Goal: Check status

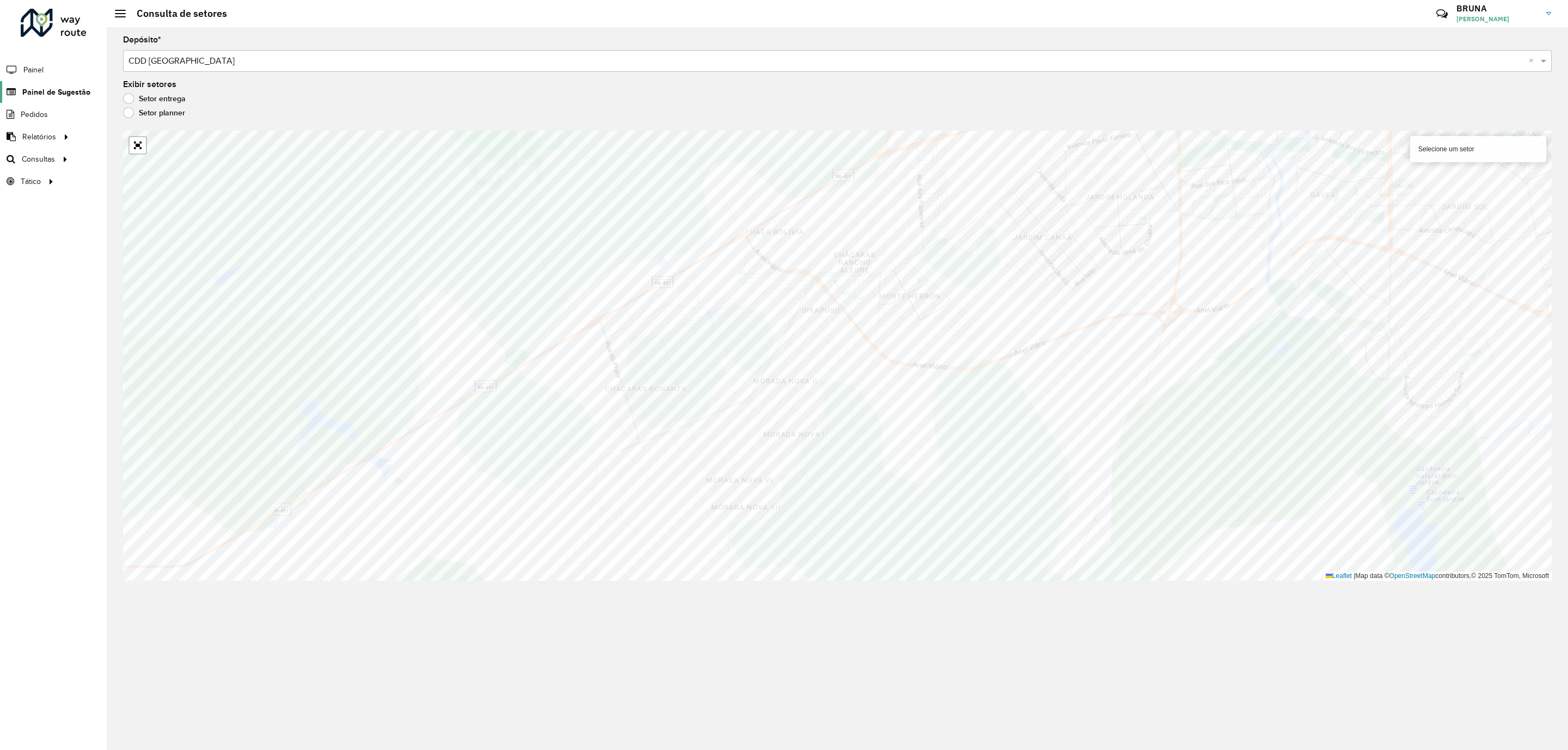
click at [48, 87] on span "Painel de Sugestão" at bounding box center [56, 92] width 68 height 12
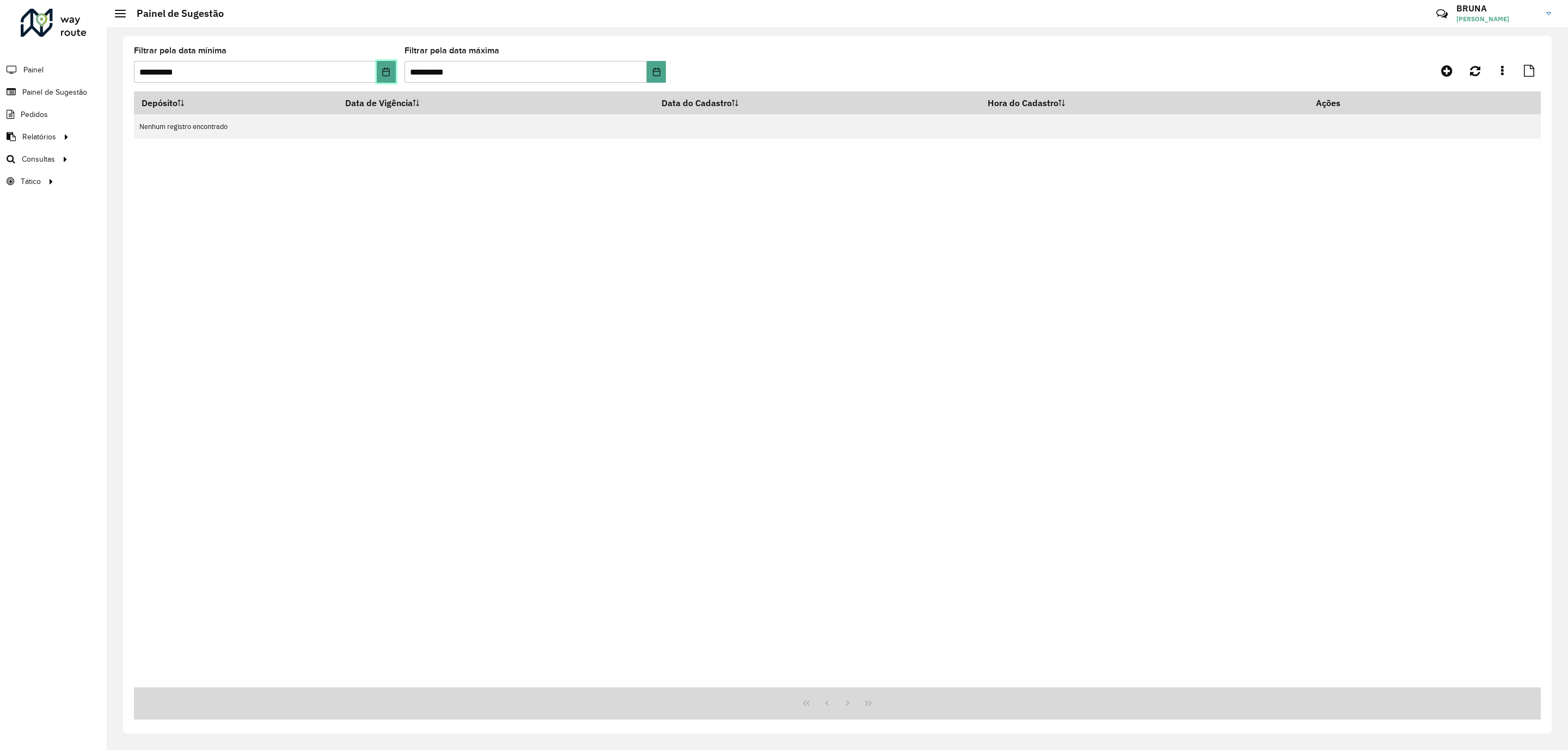
click at [386, 70] on icon "Choose Date" at bounding box center [386, 72] width 8 height 8
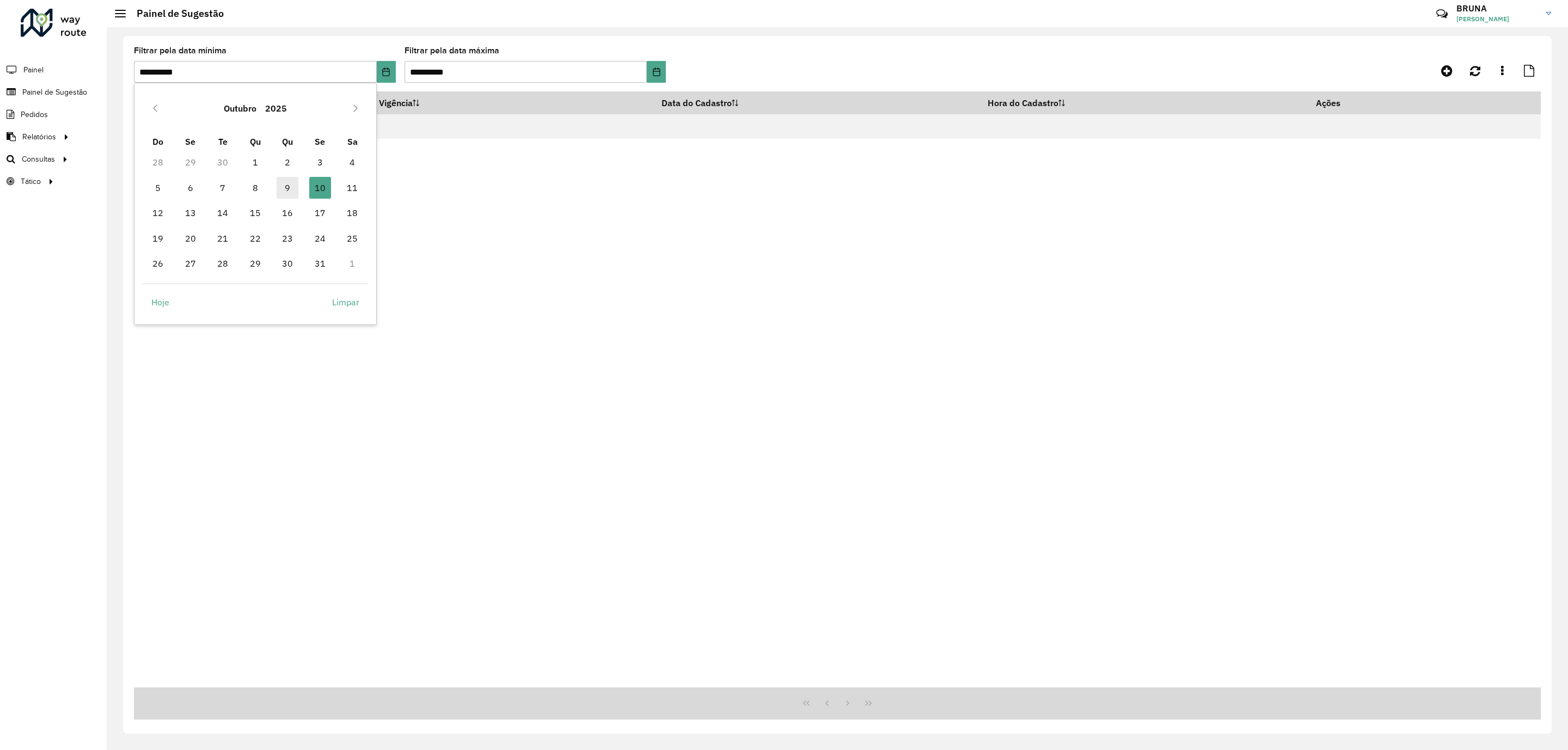
click at [289, 179] on span "9" at bounding box center [287, 188] width 22 height 22
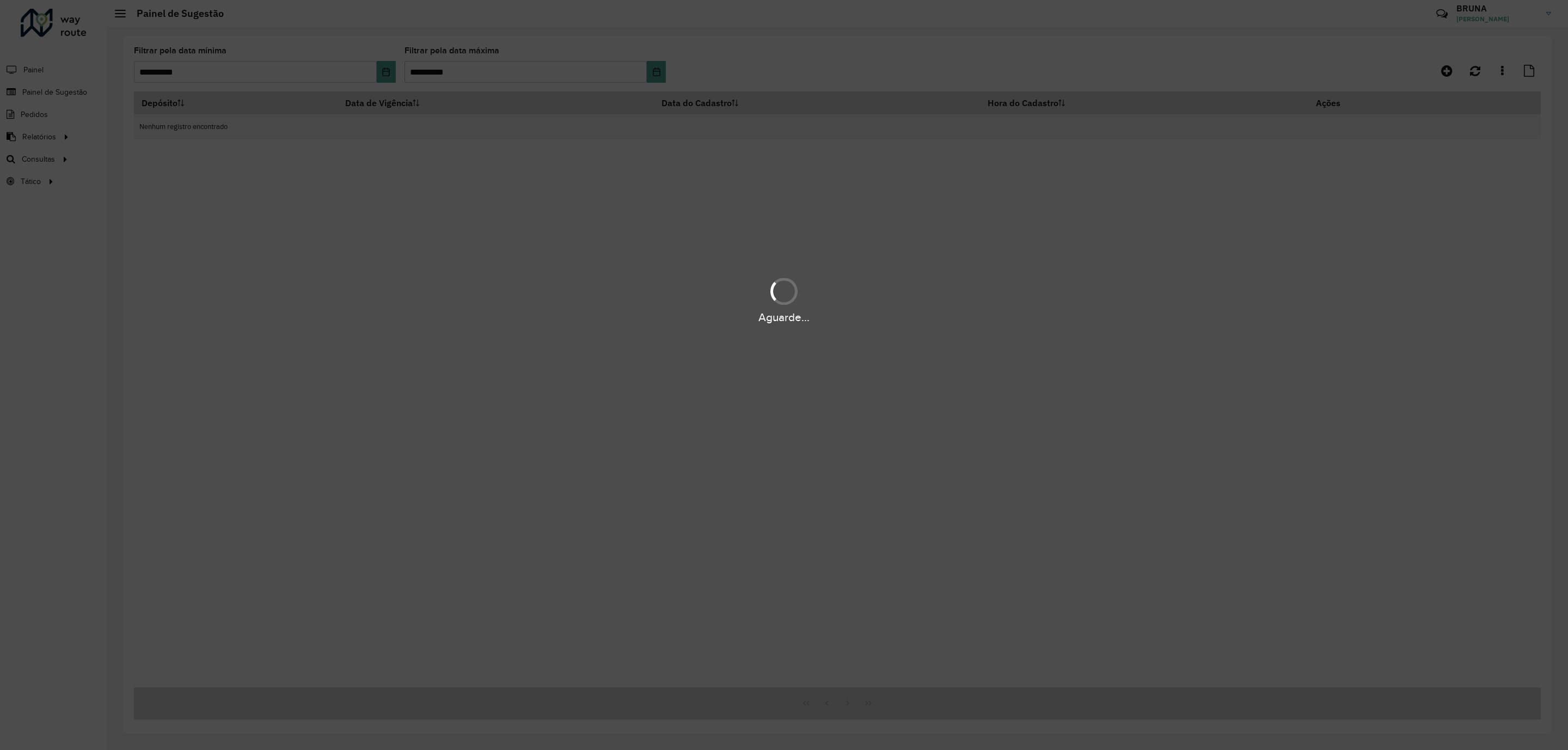
click at [289, 179] on hb-app "**********" at bounding box center [784, 375] width 1568 height 750
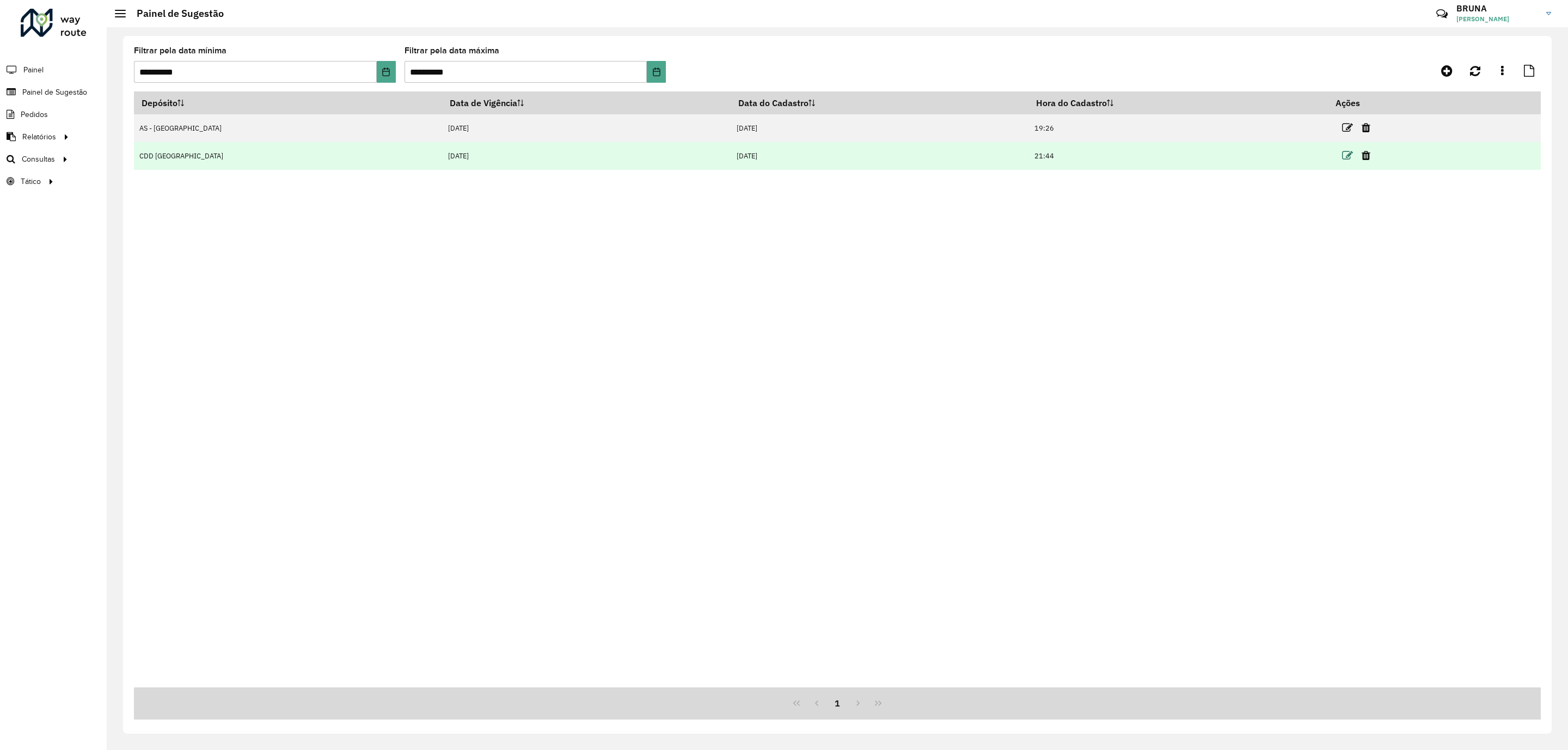
click at [1342, 154] on icon at bounding box center [1348, 156] width 11 height 11
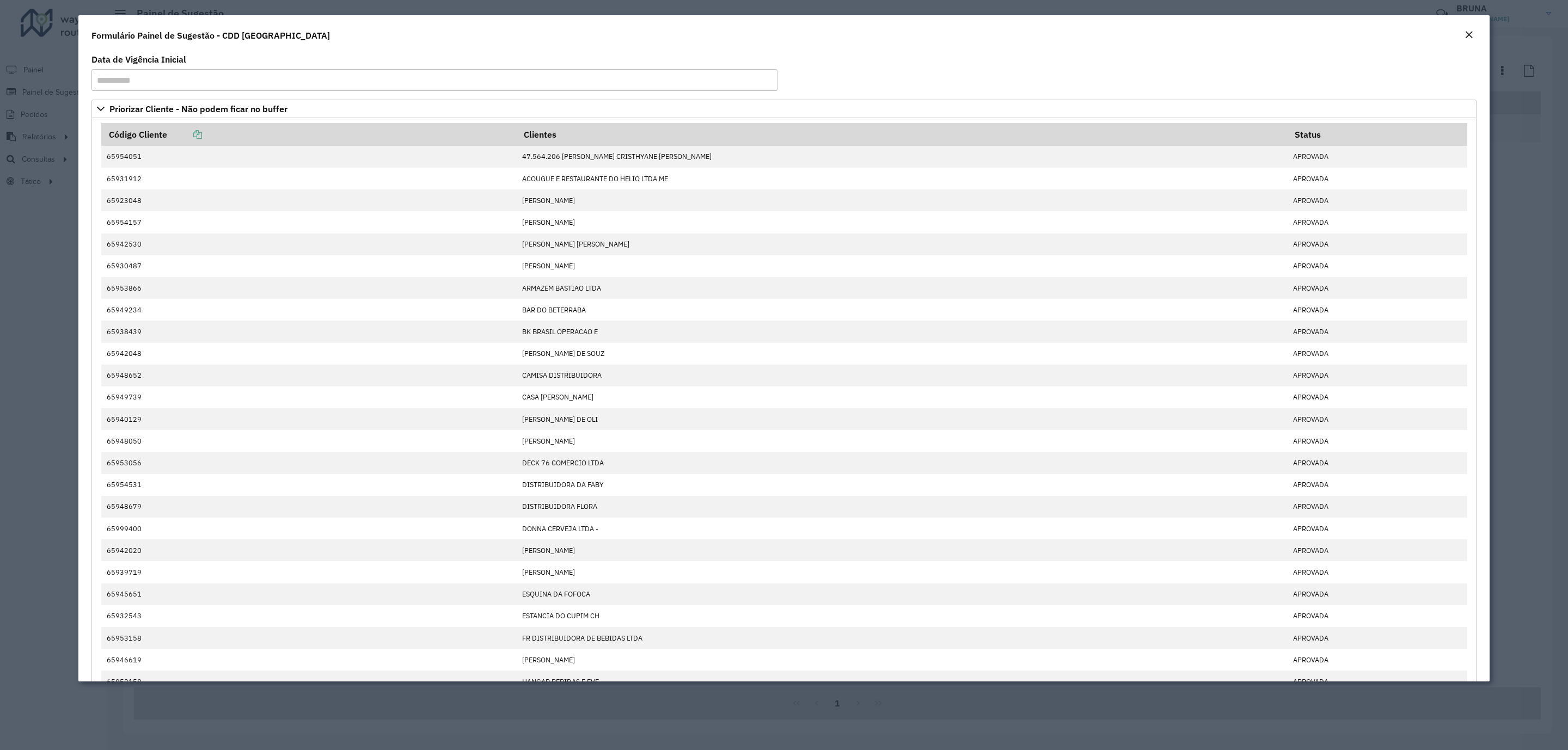
click at [1469, 38] on em "Close" at bounding box center [1469, 35] width 8 height 8
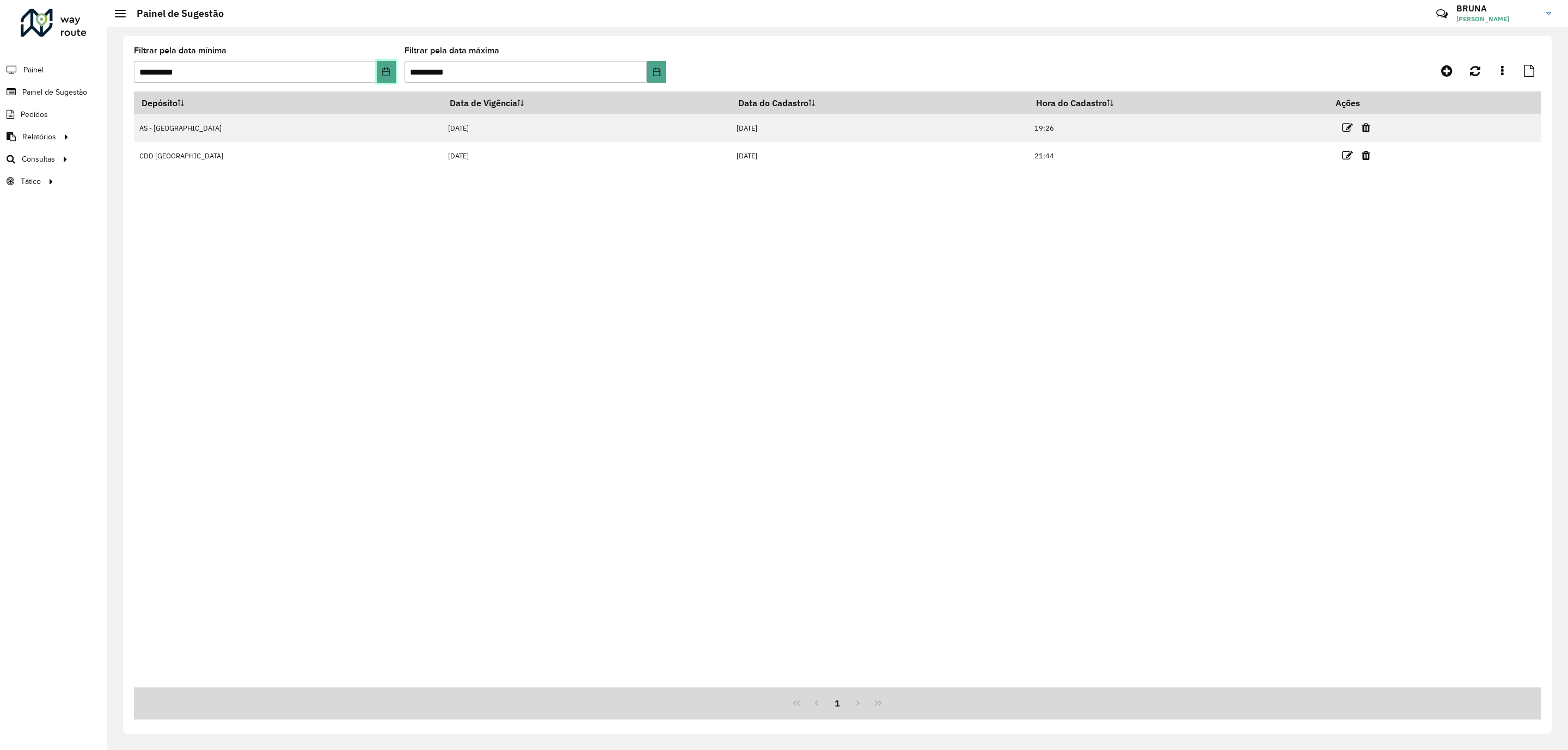
click at [380, 69] on button "Choose Date" at bounding box center [386, 72] width 19 height 22
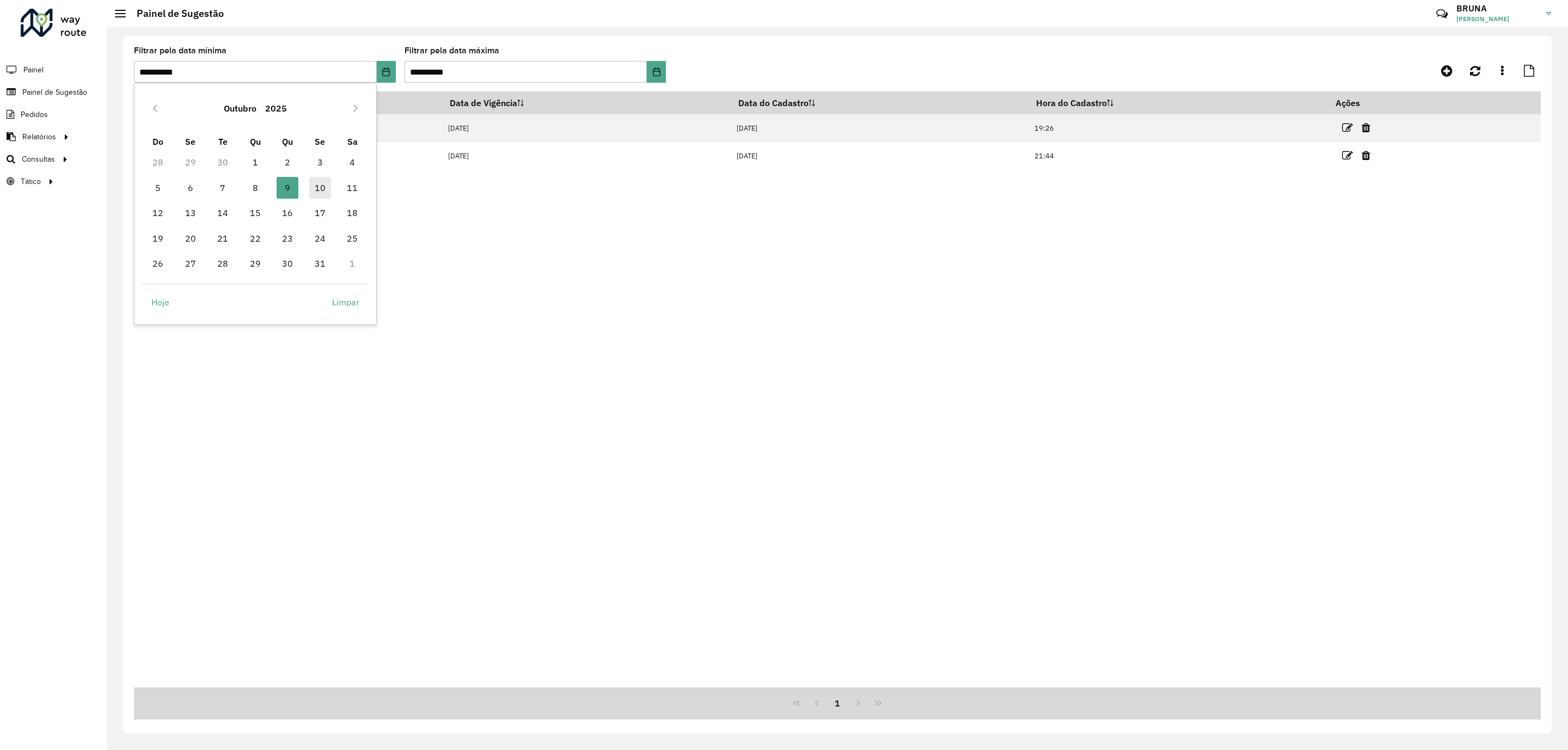
click at [320, 178] on span "10" at bounding box center [320, 188] width 22 height 22
